Goal: Task Accomplishment & Management: Manage account settings

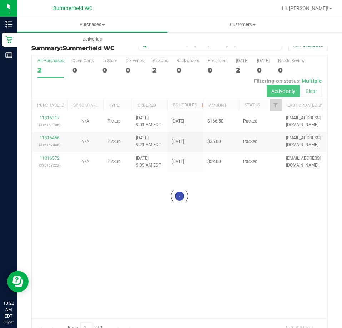
click at [266, 222] on div at bounding box center [180, 195] width 296 height 281
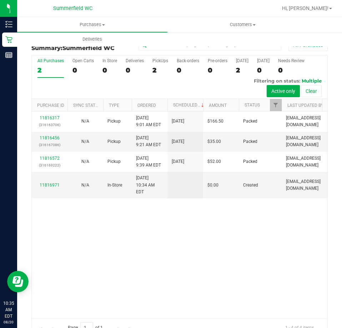
click at [270, 245] on div "11816317 (316163706) N/A Pickup [DATE] 9:01 AM EDT 8/20/2025 $166.50 Packed [EM…" at bounding box center [180, 215] width 296 height 207
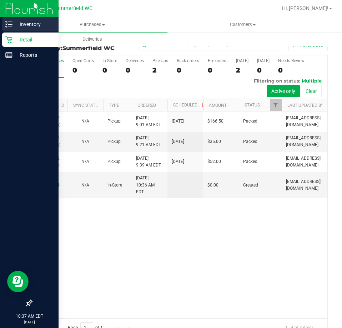
click at [11, 26] on icon at bounding box center [8, 24] width 7 height 7
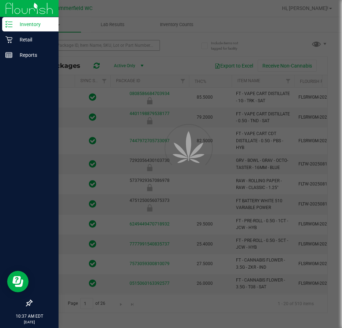
click at [77, 45] on div at bounding box center [171, 164] width 342 height 328
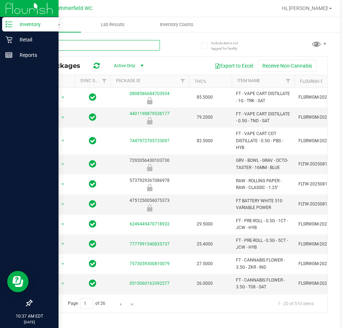
click at [77, 45] on input "text" at bounding box center [95, 45] width 129 height 11
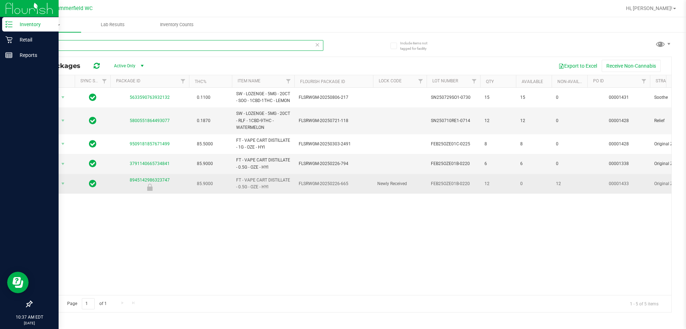
type input "oze"
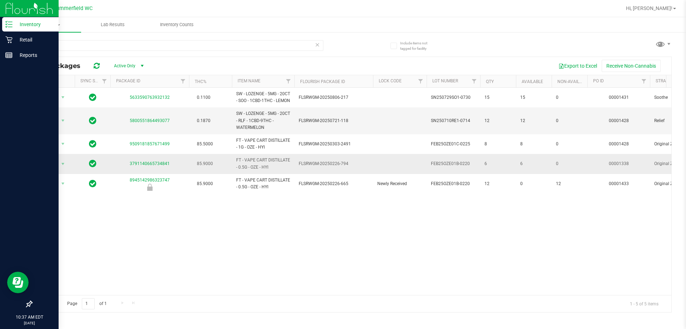
drag, startPoint x: 290, startPoint y: 193, endPoint x: 253, endPoint y: 169, distance: 43.5
click at [269, 170] on span "FT - VAPE CART DISTILLATE - 0.5G - OZE - HYI" at bounding box center [263, 164] width 54 height 14
click at [273, 170] on span "FT - VAPE CART DISTILLATE - 0.5G - OZE - HYI" at bounding box center [263, 164] width 54 height 14
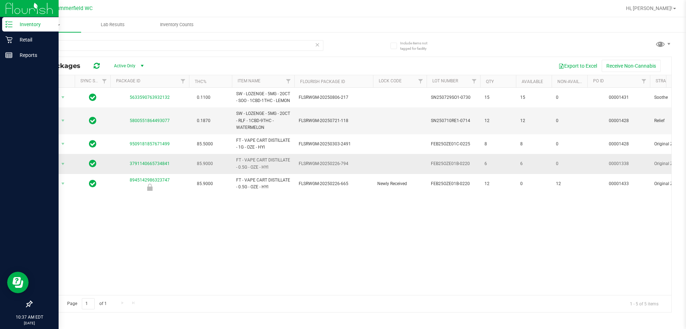
drag, startPoint x: 270, startPoint y: 174, endPoint x: 249, endPoint y: 166, distance: 23.1
click at [249, 166] on span "FT - VAPE CART DISTILLATE - 0.5G - OZE - HYI" at bounding box center [263, 164] width 54 height 14
click at [248, 169] on span "FT - VAPE CART DISTILLATE - 0.5G - OZE - HYI" at bounding box center [263, 164] width 54 height 14
drag, startPoint x: 248, startPoint y: 171, endPoint x: 236, endPoint y: 169, distance: 12.6
click at [236, 169] on td "FT - VAPE CART DISTILLATE - 0.5G - OZE - HYI" at bounding box center [263, 164] width 63 height 20
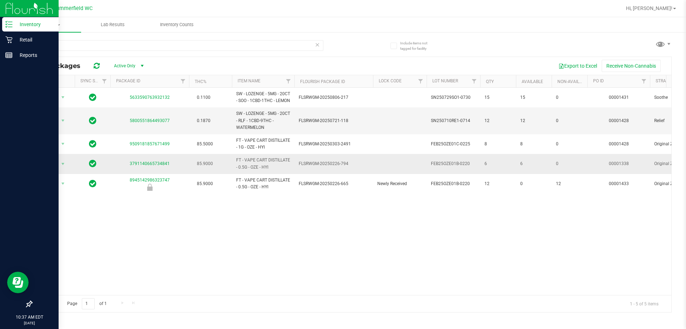
click at [236, 169] on td "FT - VAPE CART DISTILLATE - 0.5G - OZE - HYI" at bounding box center [263, 164] width 63 height 20
drag, startPoint x: 278, startPoint y: 177, endPoint x: 242, endPoint y: 167, distance: 37.1
click at [242, 167] on span "FT - VAPE CART DISTILLATE - 0.5G - OZE - HYI" at bounding box center [263, 164] width 54 height 14
click at [530, 173] on td "6" at bounding box center [534, 164] width 36 height 20
click at [425, 256] on div "Action Action Global inventory Package audit log Print package label Print prod…" at bounding box center [352, 191] width 640 height 207
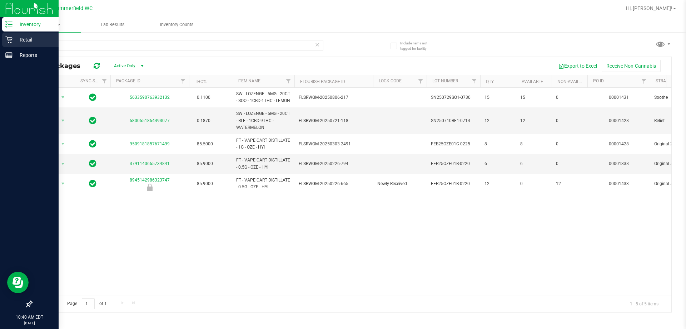
click at [21, 33] on div "Retail" at bounding box center [30, 40] width 56 height 14
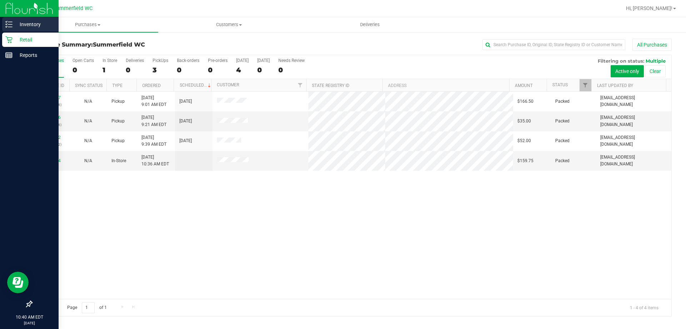
click at [35, 25] on p "Inventory" at bounding box center [34, 24] width 43 height 9
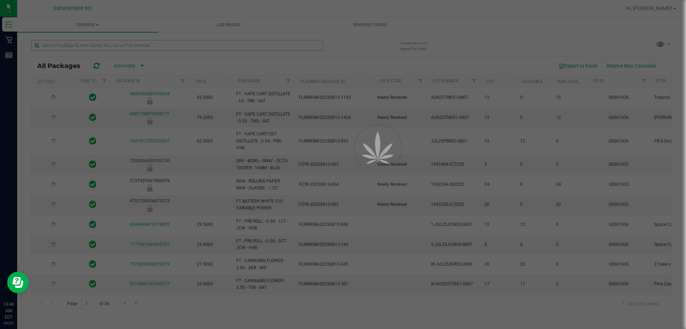
click at [107, 48] on div at bounding box center [343, 164] width 686 height 329
click at [105, 48] on div at bounding box center [343, 164] width 686 height 329
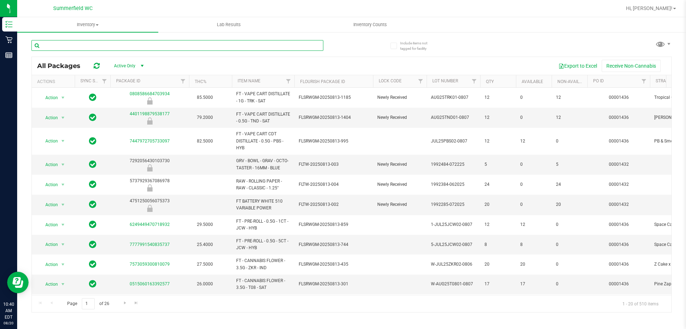
click at [104, 47] on input "text" at bounding box center [177, 45] width 292 height 11
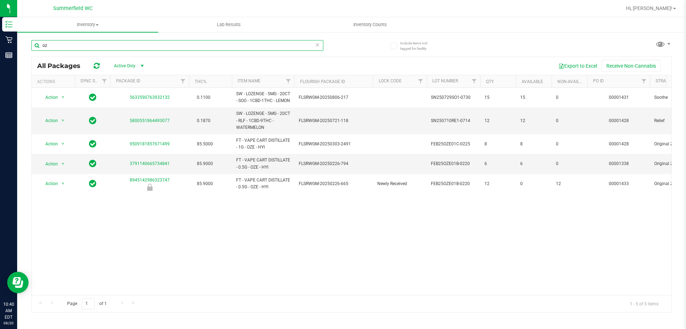
type input "o"
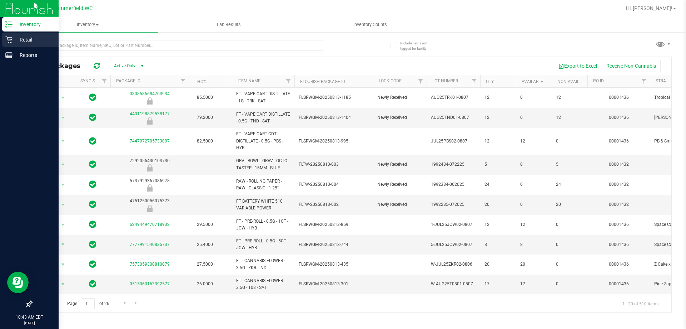
click at [9, 41] on icon at bounding box center [8, 39] width 7 height 7
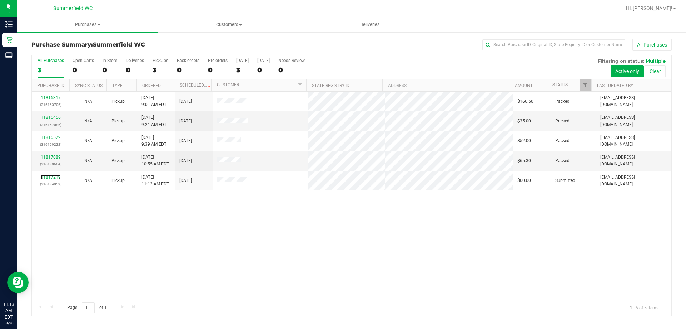
click at [50, 177] on link "11817219" at bounding box center [51, 176] width 20 height 5
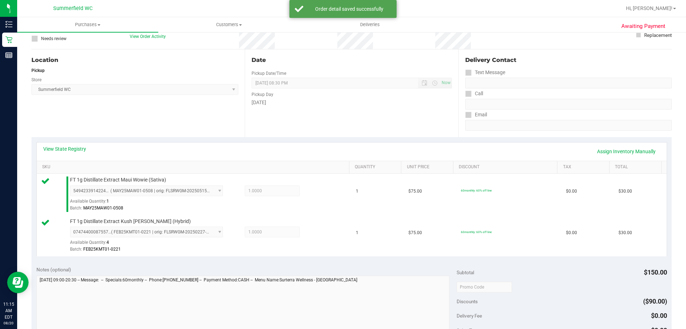
scroll to position [143, 0]
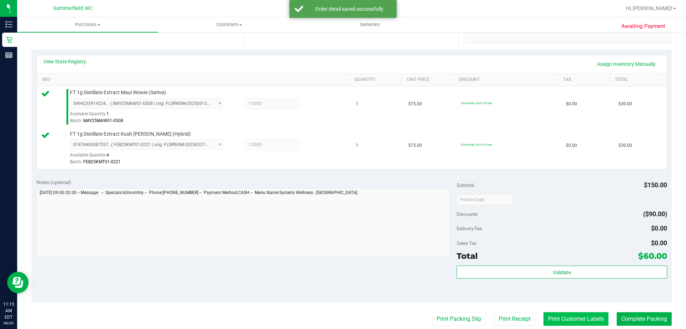
click at [586, 321] on button "Print Customer Labels" at bounding box center [576, 319] width 65 height 14
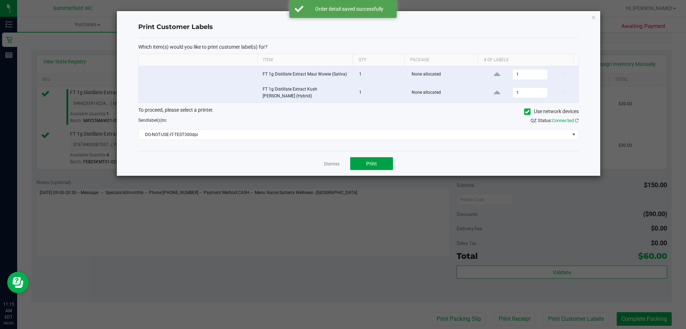
click at [369, 163] on span "Print" at bounding box center [371, 164] width 11 height 6
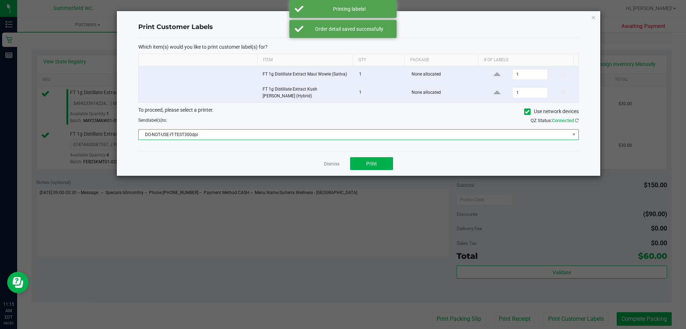
click at [309, 135] on span "DO-NOT-USE-IT-TEST300dpi" at bounding box center [354, 134] width 431 height 10
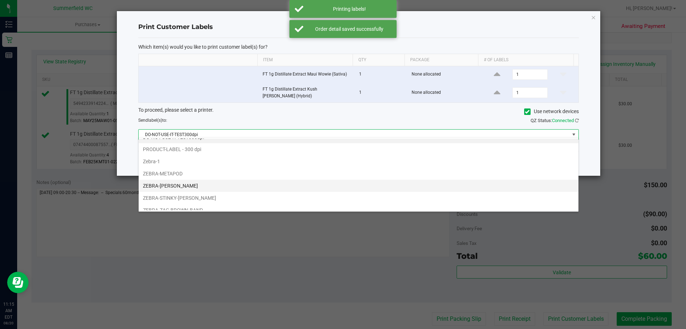
scroll to position [14, 0]
click at [168, 192] on li "ZEBRA-STINKY-[PERSON_NAME]" at bounding box center [359, 192] width 440 height 12
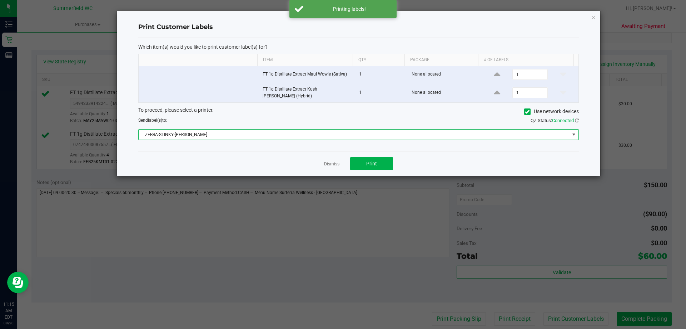
click at [271, 146] on div "Which item(s) would you like to print customer label(s) for? Item Qty Package #…" at bounding box center [358, 94] width 441 height 113
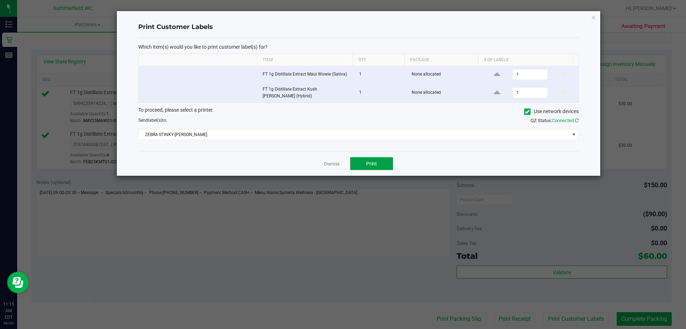
click at [386, 157] on button "Print" at bounding box center [371, 163] width 43 height 13
click at [325, 163] on link "Dismiss" at bounding box center [331, 164] width 15 height 6
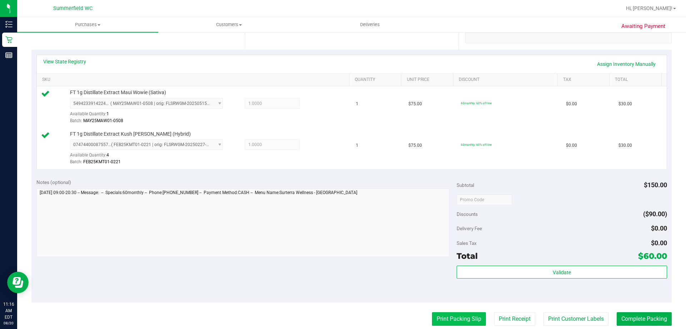
click at [464, 319] on button "Print Packing Slip" at bounding box center [459, 319] width 54 height 14
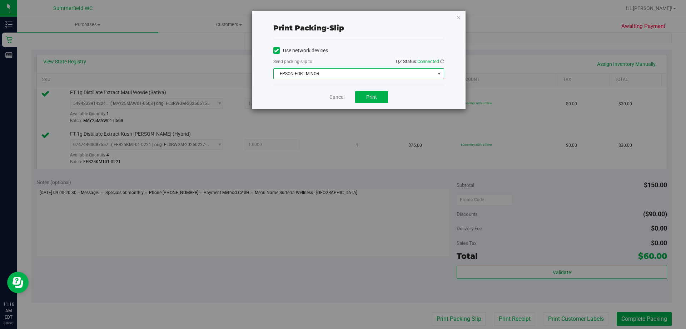
click at [327, 69] on span "EPSON-FORT-MINOR" at bounding box center [354, 74] width 161 height 10
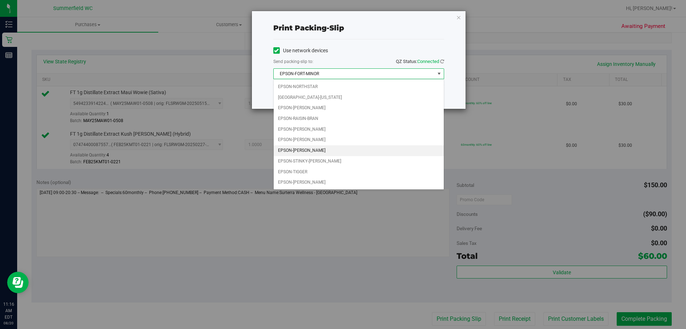
scroll to position [31, 0]
click at [316, 149] on li "EPSON-STINKY-[PERSON_NAME]" at bounding box center [359, 151] width 170 height 11
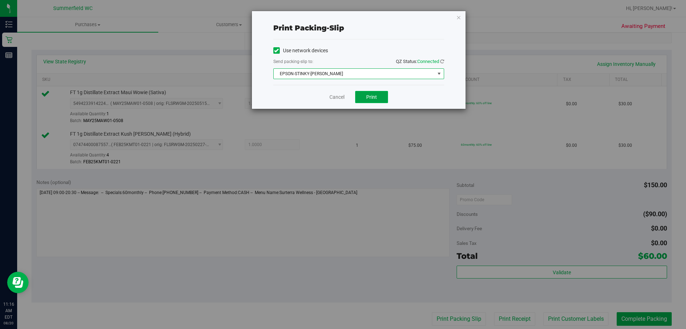
click at [365, 96] on button "Print" at bounding box center [371, 97] width 33 height 12
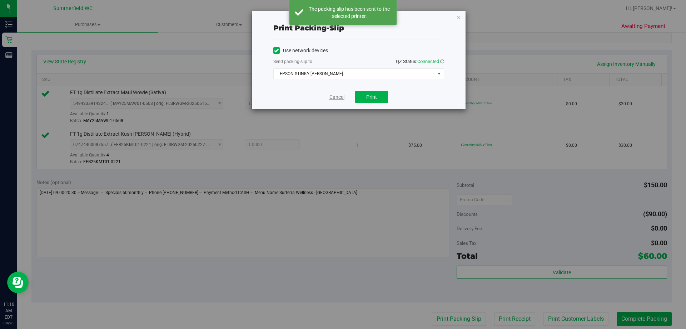
click at [341, 98] on link "Cancel" at bounding box center [337, 97] width 15 height 8
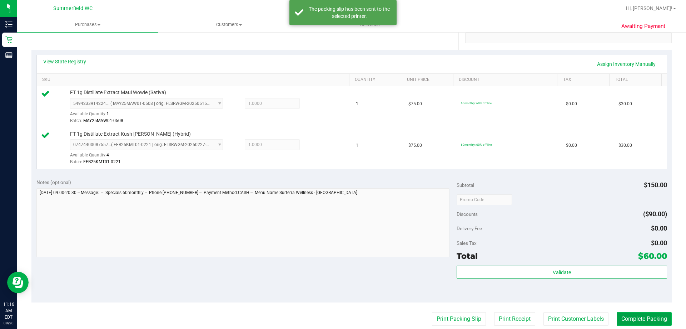
click at [662, 321] on button "Complete Packing" at bounding box center [644, 319] width 55 height 14
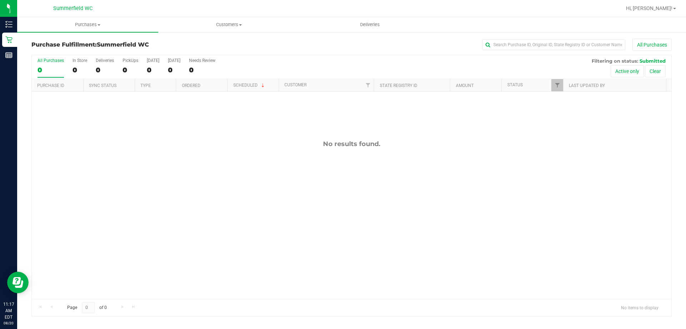
click at [160, 158] on div "No results found." at bounding box center [352, 219] width 640 height 255
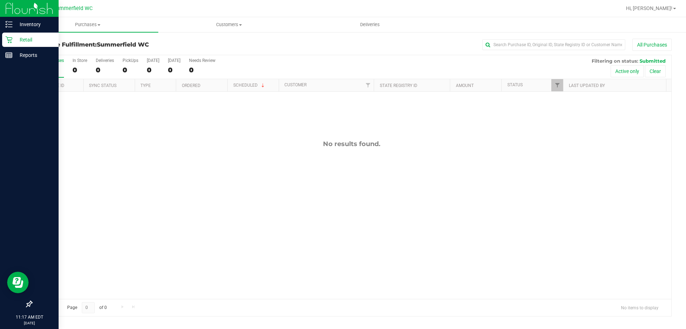
click at [9, 42] on icon at bounding box center [8, 39] width 7 height 7
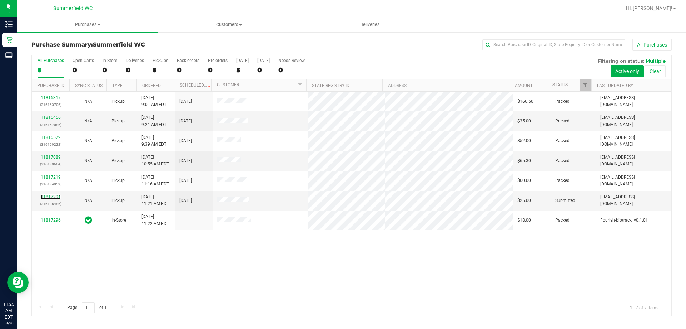
click at [50, 197] on link "11817291" at bounding box center [51, 196] width 20 height 5
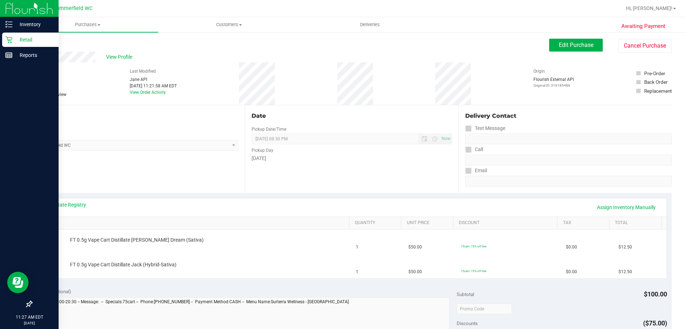
click at [20, 39] on p "Retail" at bounding box center [34, 39] width 43 height 9
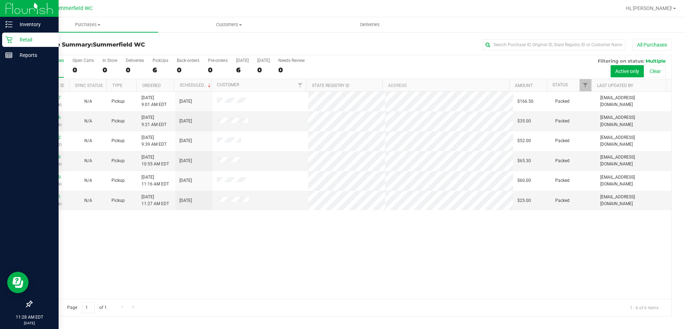
click at [16, 37] on p "Retail" at bounding box center [34, 39] width 43 height 9
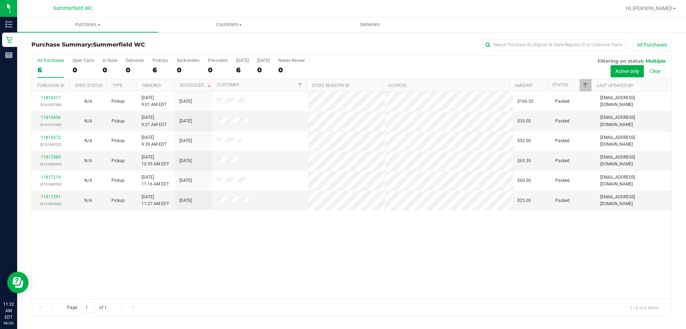
click at [393, 266] on div "11816317 (316163706) N/A Pickup [DATE] 9:01 AM EDT 8/20/2025 $166.50 Packed [EM…" at bounding box center [352, 195] width 640 height 207
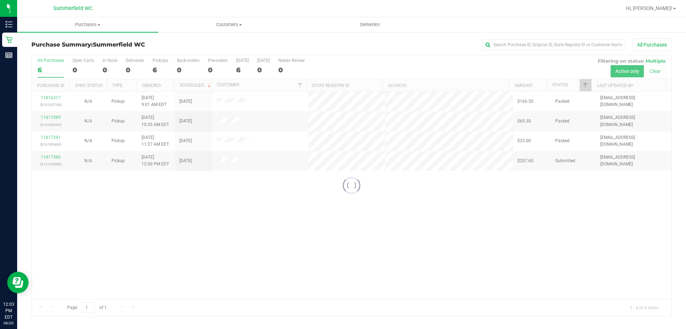
click at [252, 252] on div at bounding box center [352, 185] width 640 height 261
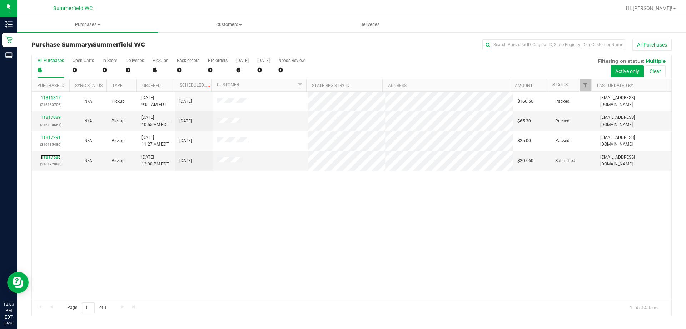
click at [49, 156] on link "11817586" at bounding box center [51, 156] width 20 height 5
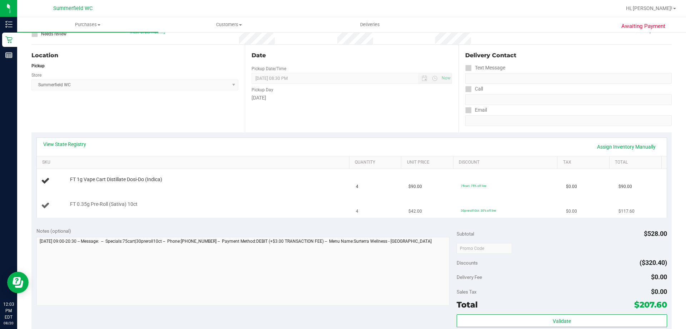
scroll to position [72, 0]
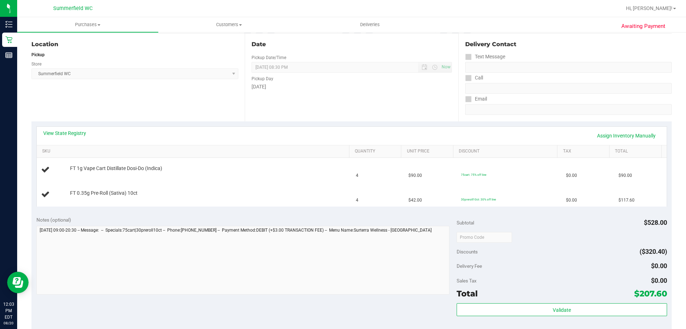
click at [184, 110] on div "Location Pickup Store [PERSON_NAME] Select Store [PERSON_NAME][GEOGRAPHIC_DATA]…" at bounding box center [137, 78] width 213 height 88
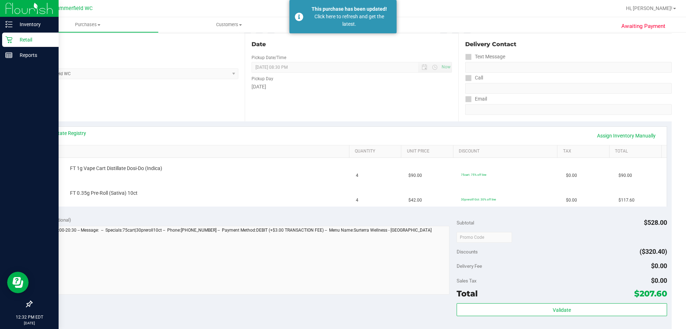
click at [9, 39] on icon at bounding box center [8, 39] width 7 height 7
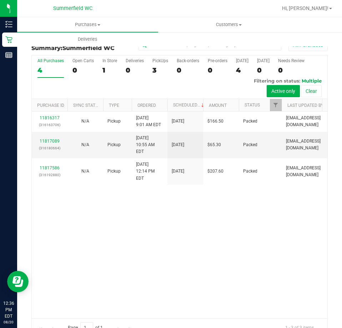
click at [170, 275] on div "11816317 (316163706) N/A Pickup [DATE] 9:01 AM EDT 8/20/2025 $166.50 Packed [EM…" at bounding box center [180, 215] width 296 height 207
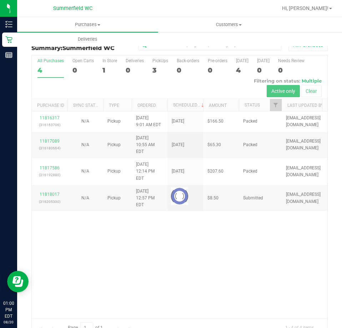
click at [232, 233] on div at bounding box center [180, 195] width 296 height 281
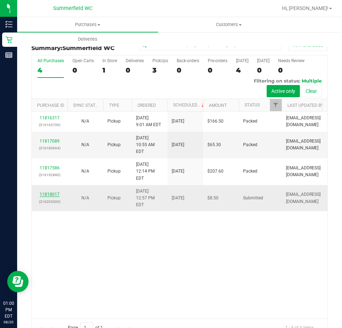
click at [55, 192] on link "11818017" at bounding box center [50, 194] width 20 height 5
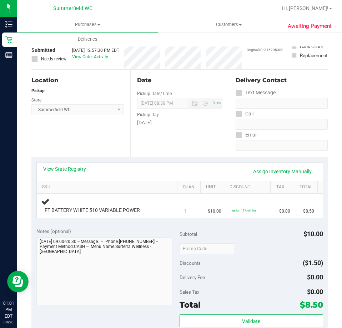
scroll to position [36, 0]
click at [155, 232] on div "Notes (optional)" at bounding box center [108, 230] width 144 height 7
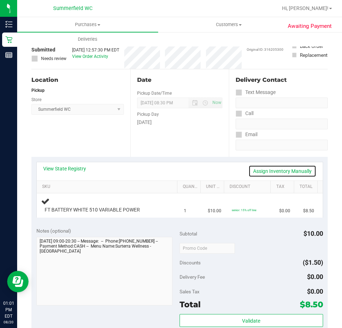
click at [258, 172] on link "Assign Inventory Manually" at bounding box center [283, 171] width 68 height 12
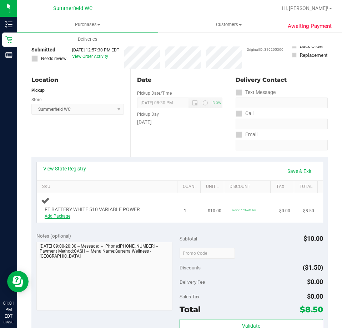
click at [58, 218] on link "Add Package" at bounding box center [58, 216] width 26 height 5
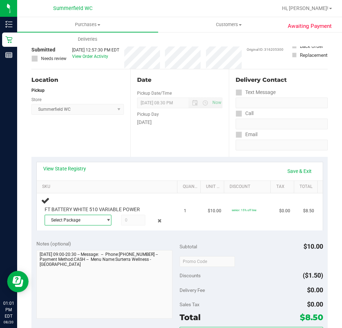
drag, startPoint x: 93, startPoint y: 220, endPoint x: 92, endPoint y: 244, distance: 23.7
click at [93, 226] on div "Select Package 6869221373757010" at bounding box center [105, 221] width 121 height 13
click at [97, 222] on span "Select Package" at bounding box center [74, 220] width 58 height 10
click at [95, 250] on span "( 1992285-022025 | orig: FLTW-20250702-004 )" at bounding box center [136, 249] width 92 height 5
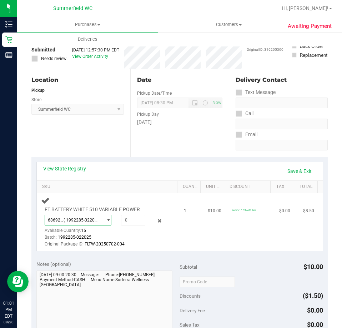
click at [138, 240] on div "Batch: 1992285-022025" at bounding box center [105, 237] width 121 height 7
drag, startPoint x: 131, startPoint y: 222, endPoint x: 38, endPoint y: 245, distance: 96.2
click at [40, 245] on td "FT BATTERY WHITE 510 VARIABLE POWER 6869221373757010 ( 1992285-022025 | orig: F…" at bounding box center [108, 222] width 143 height 58
type input "1"
type input "1.0000"
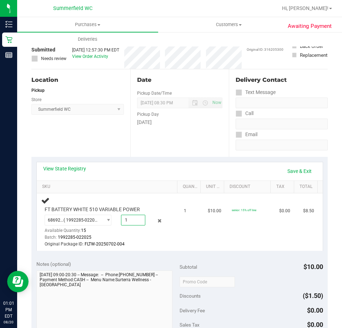
click at [140, 253] on div "View State Registry Save & Exit SKU Quantity Unit Price Discount Tax Total FT B…" at bounding box center [179, 206] width 297 height 99
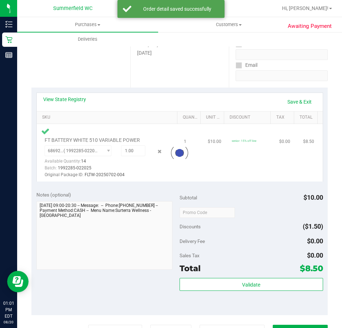
scroll to position [107, 0]
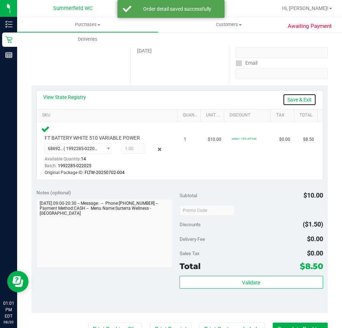
click at [297, 99] on link "Save & Exit" at bounding box center [300, 100] width 34 height 12
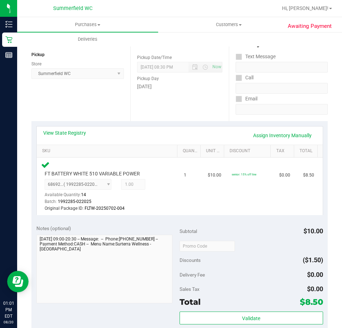
scroll to position [179, 0]
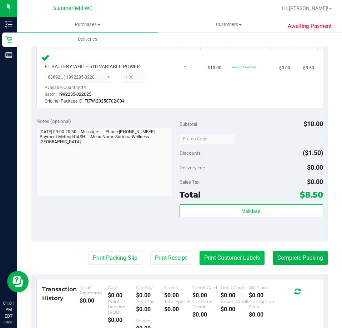
click at [245, 258] on button "Print Customer Labels" at bounding box center [232, 258] width 65 height 14
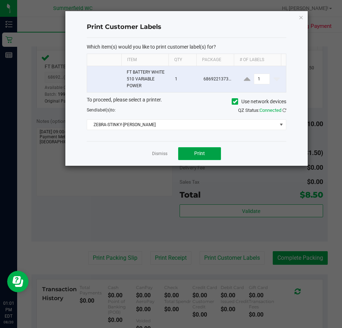
click at [208, 160] on button "Print" at bounding box center [199, 153] width 43 height 13
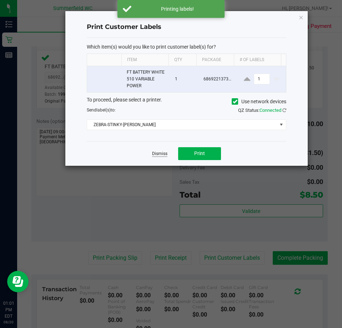
click at [163, 152] on link "Dismiss" at bounding box center [159, 154] width 15 height 6
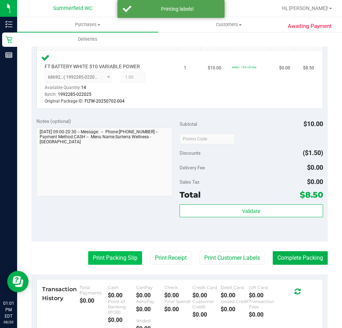
click at [117, 263] on button "Print Packing Slip" at bounding box center [115, 258] width 54 height 14
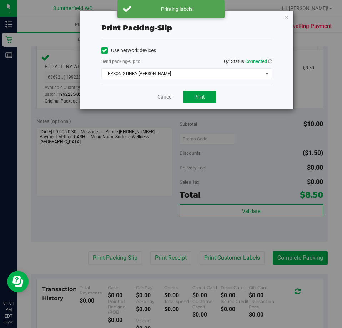
click at [201, 98] on span "Print" at bounding box center [199, 97] width 11 height 6
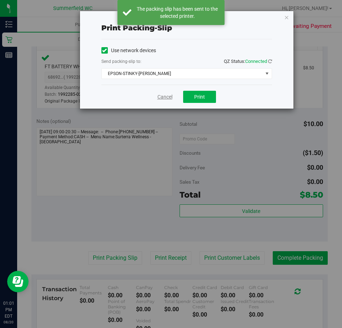
click at [158, 98] on link "Cancel" at bounding box center [165, 97] width 15 height 8
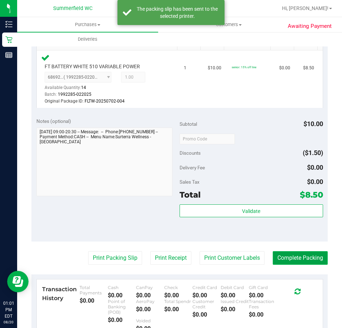
click at [302, 259] on button "Complete Packing" at bounding box center [300, 258] width 55 height 14
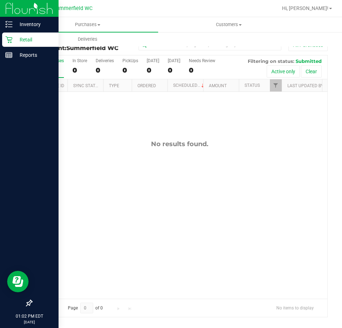
click at [12, 39] on icon at bounding box center [8, 39] width 7 height 7
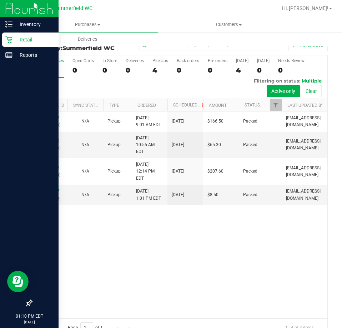
click at [8, 43] on div "Retail" at bounding box center [30, 40] width 56 height 14
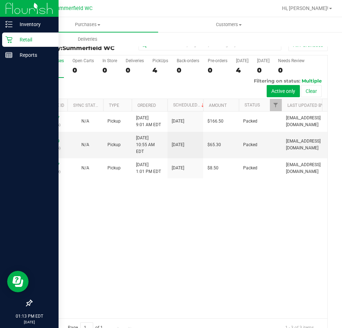
drag, startPoint x: 11, startPoint y: 41, endPoint x: 46, endPoint y: 41, distance: 35.4
click at [11, 41] on icon at bounding box center [8, 39] width 7 height 7
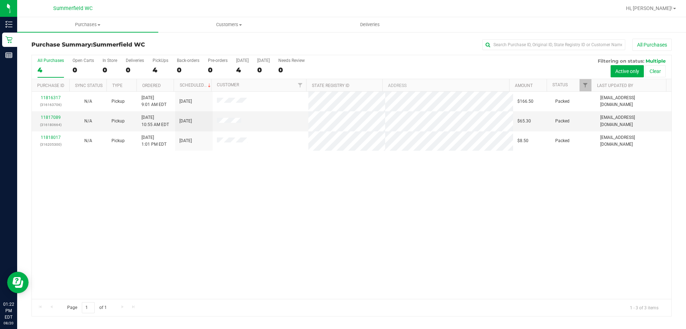
click at [258, 199] on div "11816317 (316163706) N/A Pickup [DATE] 9:01 AM EDT 8/20/2025 $166.50 Packed [EM…" at bounding box center [352, 195] width 640 height 207
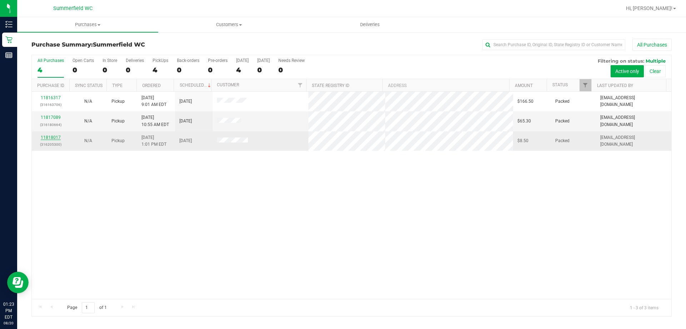
click at [49, 138] on link "11818017" at bounding box center [51, 137] width 20 height 5
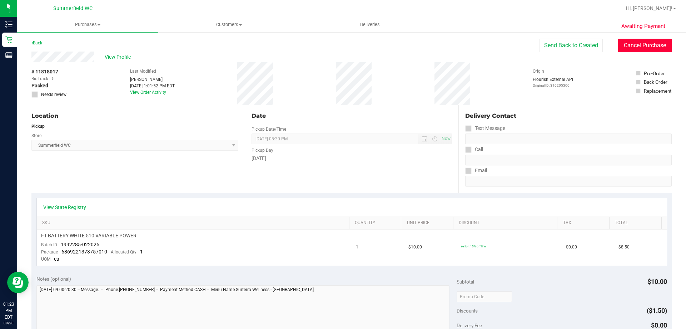
click at [634, 51] on button "Cancel Purchase" at bounding box center [645, 46] width 54 height 14
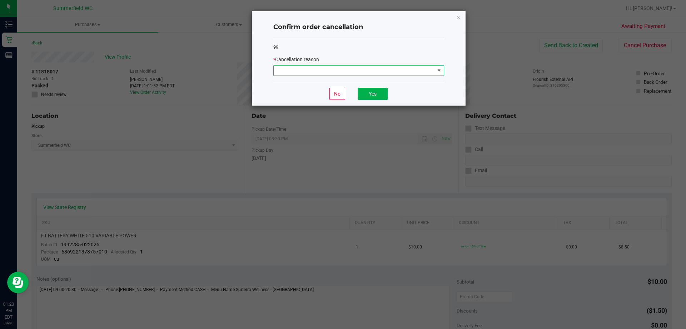
click at [335, 74] on span at bounding box center [354, 70] width 161 height 10
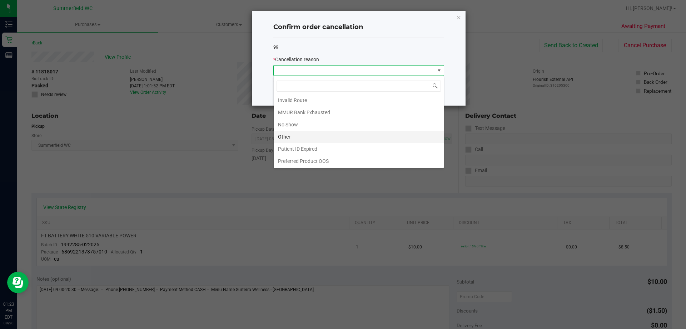
scroll to position [38, 0]
drag, startPoint x: 303, startPoint y: 139, endPoint x: 336, endPoint y: 115, distance: 41.0
click at [303, 139] on li "Other" at bounding box center [359, 136] width 170 height 12
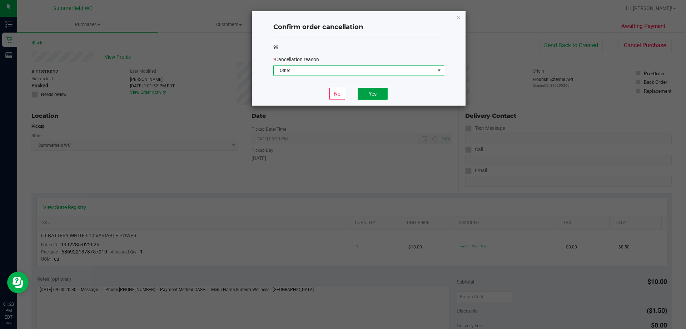
click at [366, 93] on button "Yes" at bounding box center [373, 94] width 30 height 12
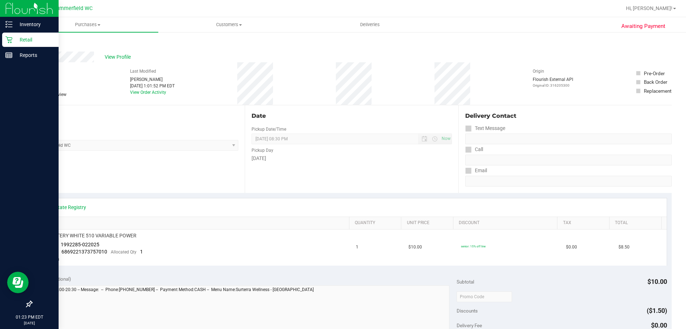
click at [13, 41] on p "Retail" at bounding box center [34, 39] width 43 height 9
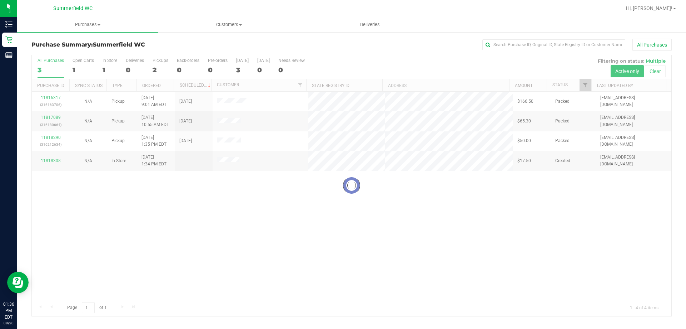
click at [306, 250] on div at bounding box center [352, 185] width 640 height 261
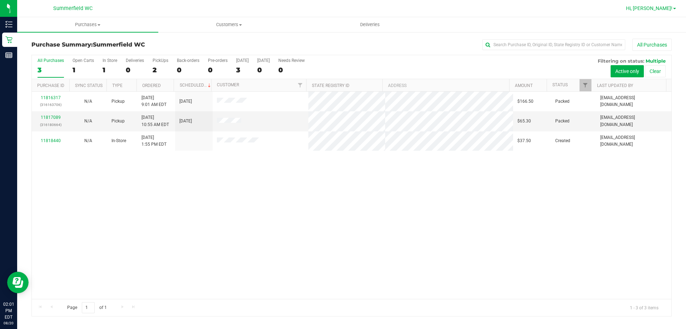
click at [673, 11] on link "Hi, [PERSON_NAME]!" at bounding box center [651, 9] width 56 height 8
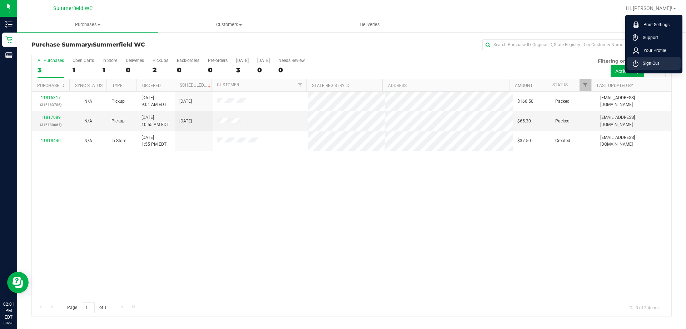
click at [649, 62] on span "Sign Out" at bounding box center [649, 63] width 21 height 7
